Goal: Information Seeking & Learning: Learn about a topic

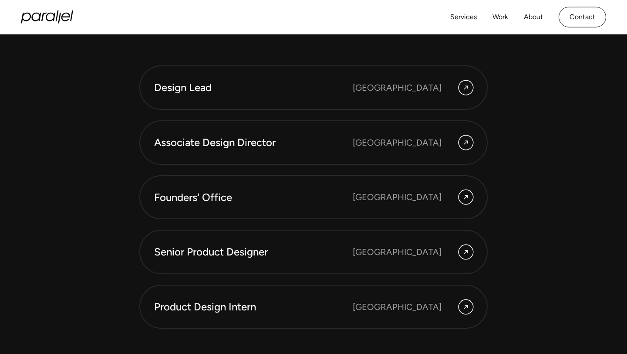
scroll to position [2346, 0]
click at [463, 84] on icon at bounding box center [466, 88] width 7 height 10
click at [125, 114] on div "Design Lead [GEOGRAPHIC_DATA] Associate Design Director [GEOGRAPHIC_DATA] Found…" at bounding box center [313, 63] width 592 height 643
click at [473, 86] on link "Design Lead [GEOGRAPHIC_DATA]" at bounding box center [313, 88] width 348 height 44
click at [462, 146] on div at bounding box center [466, 143] width 14 height 14
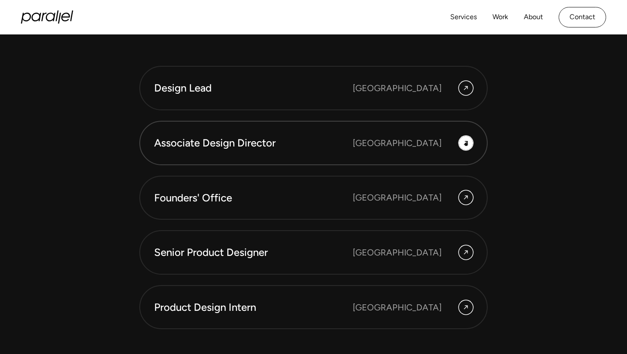
click at [470, 143] on div at bounding box center [466, 143] width 14 height 14
click at [231, 136] on div "Associate Design Director" at bounding box center [253, 142] width 199 height 15
click at [228, 149] on div "Associate Design Director" at bounding box center [253, 142] width 199 height 15
click at [257, 257] on div "Senior Product Designer" at bounding box center [253, 252] width 199 height 15
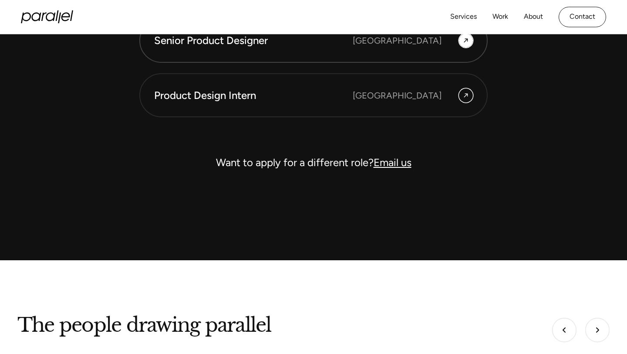
scroll to position [2487, 0]
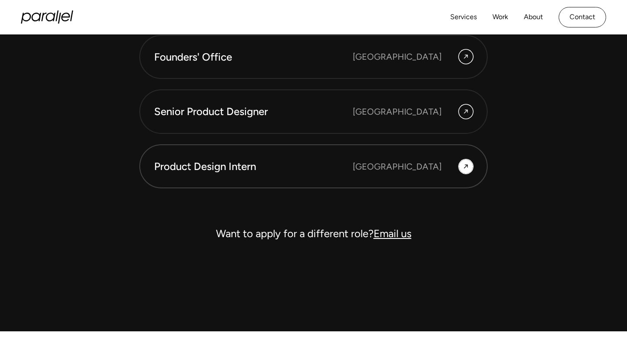
click at [190, 168] on div "Product Design Intern" at bounding box center [253, 166] width 199 height 15
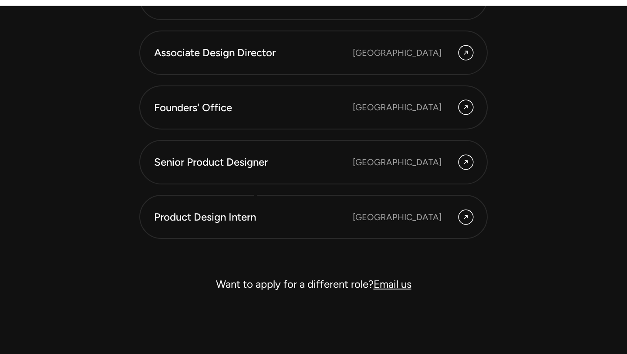
scroll to position [2443, 0]
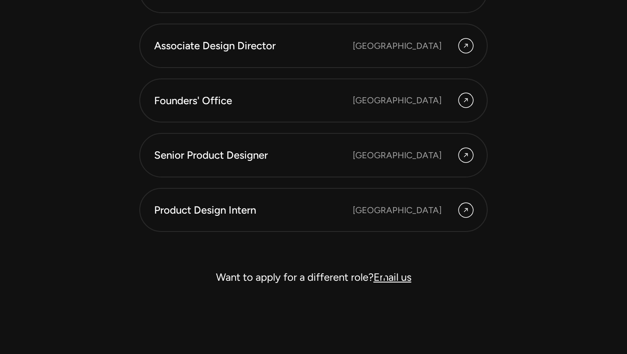
click at [384, 277] on link "Email us" at bounding box center [393, 276] width 38 height 13
